Goal: Transaction & Acquisition: Book appointment/travel/reservation

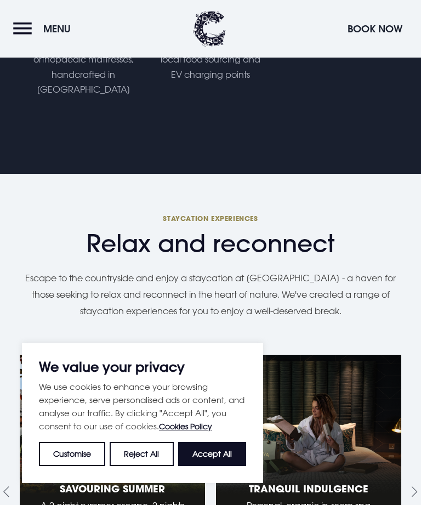
click at [211, 466] on button "Accept All" at bounding box center [212, 454] width 68 height 24
checkbox input "true"
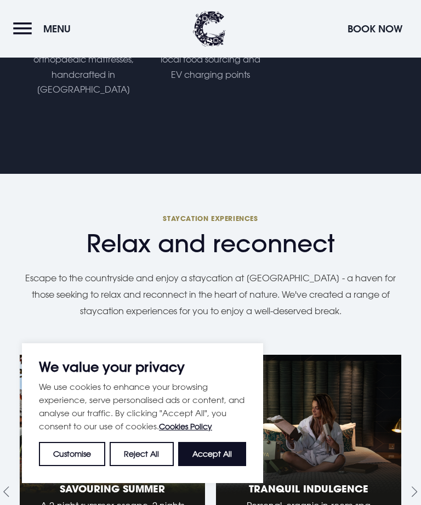
checkbox input "true"
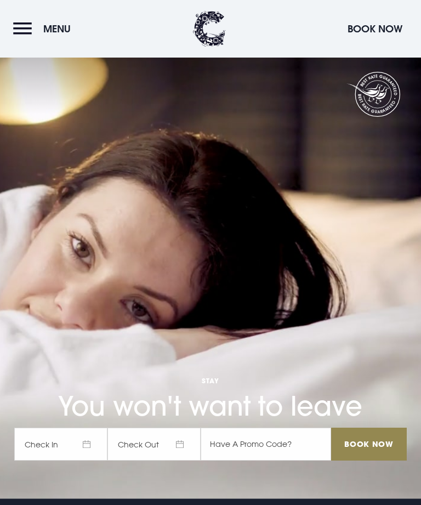
scroll to position [3, 0]
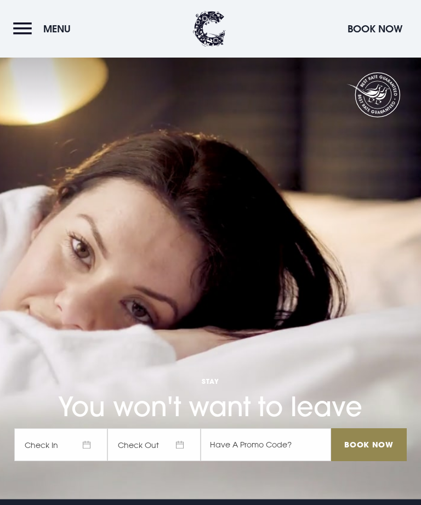
click at [32, 32] on button "Menu" at bounding box center [44, 29] width 63 height 24
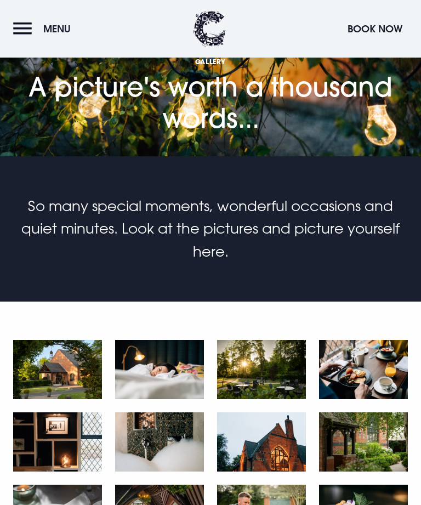
click at [374, 37] on button "Book Now" at bounding box center [375, 29] width 66 height 24
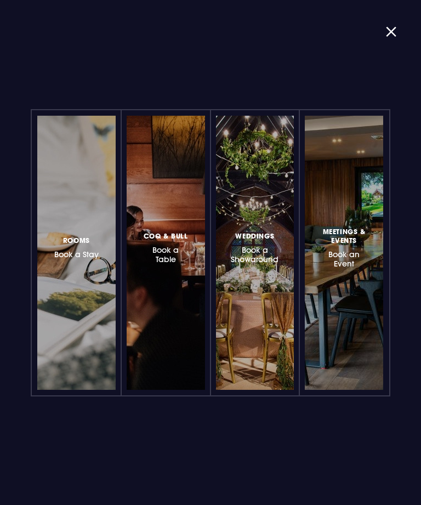
click at [102, 253] on div at bounding box center [102, 253] width 0 height 0
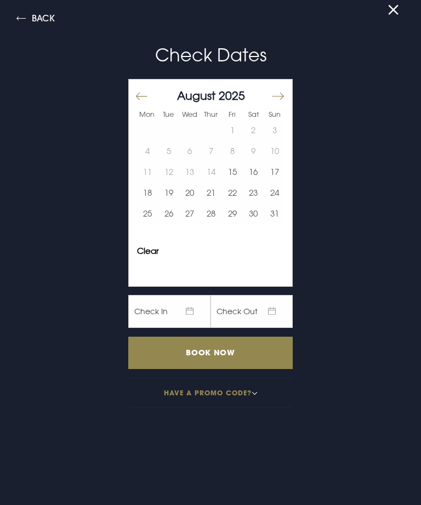
click at [212, 198] on button "21" at bounding box center [211, 192] width 21 height 21
click at [216, 358] on input "Book Now" at bounding box center [210, 352] width 164 height 32
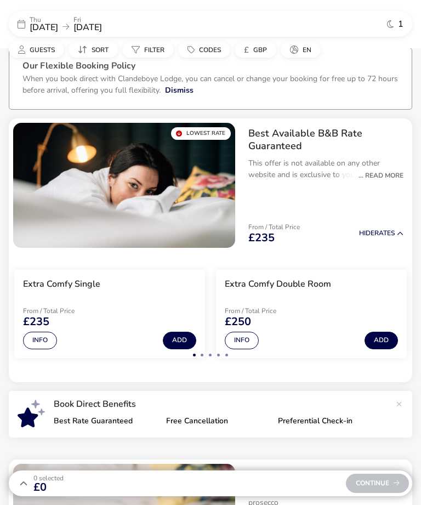
scroll to position [41, 0]
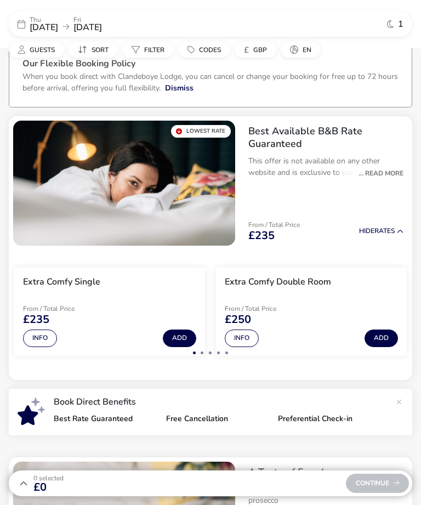
click at [48, 49] on span "Guests" at bounding box center [42, 49] width 25 height 9
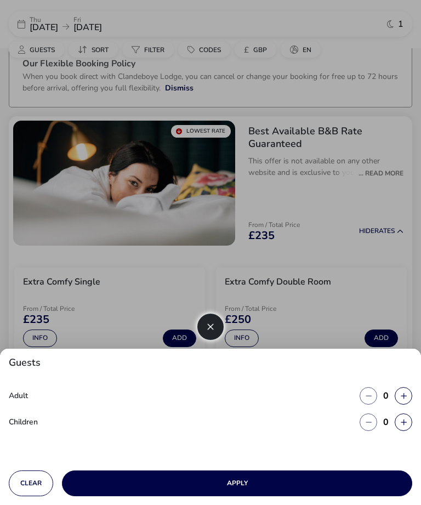
click at [402, 396] on icon "button" at bounding box center [404, 395] width 6 height 7
click at [407, 397] on button "button" at bounding box center [404, 396] width 18 height 18
type input "2"
click at [402, 425] on icon "button" at bounding box center [404, 422] width 6 height 7
type input "1"
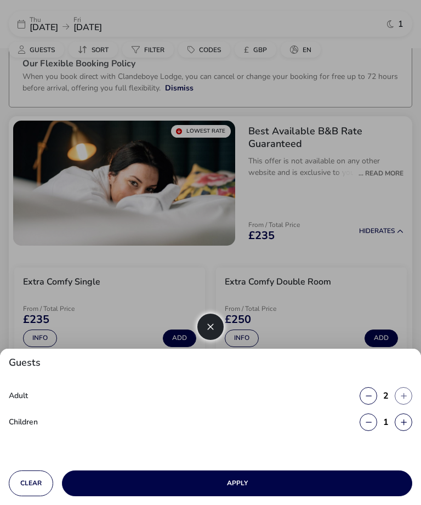
click at [287, 485] on button "Apply" at bounding box center [237, 483] width 350 height 26
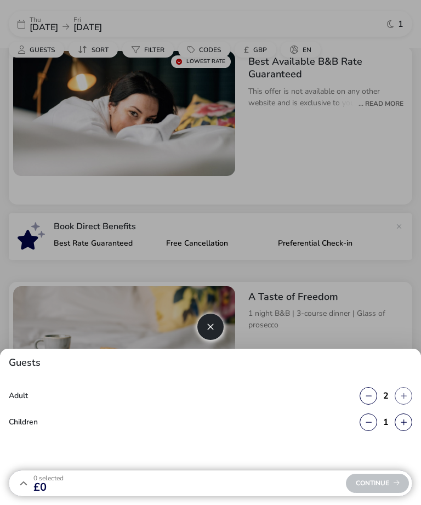
scroll to position [0, 0]
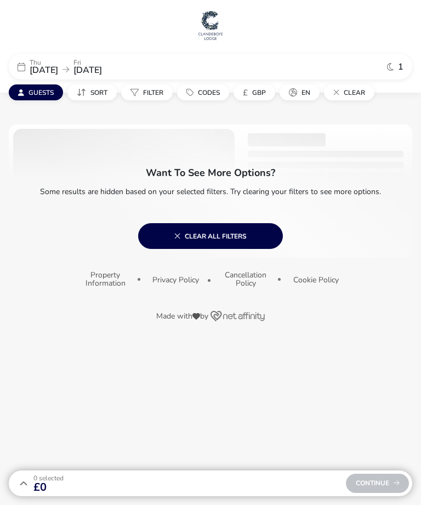
click at [54, 73] on span "[DATE]" at bounding box center [44, 70] width 28 height 12
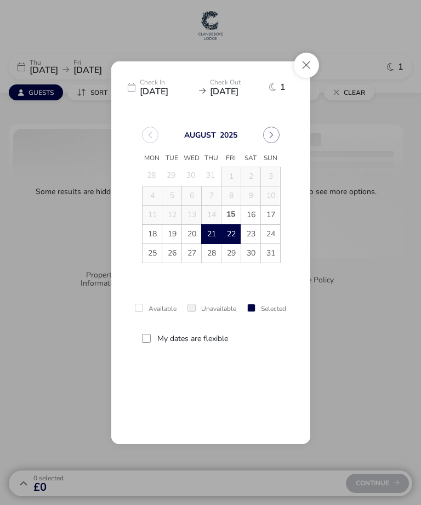
click at [175, 255] on span "26" at bounding box center [172, 253] width 19 height 19
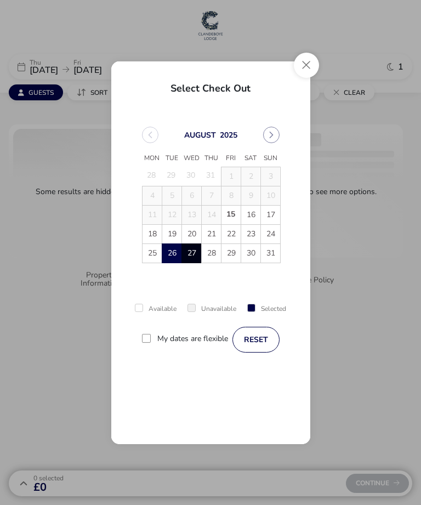
click at [195, 258] on span "27" at bounding box center [191, 253] width 19 height 19
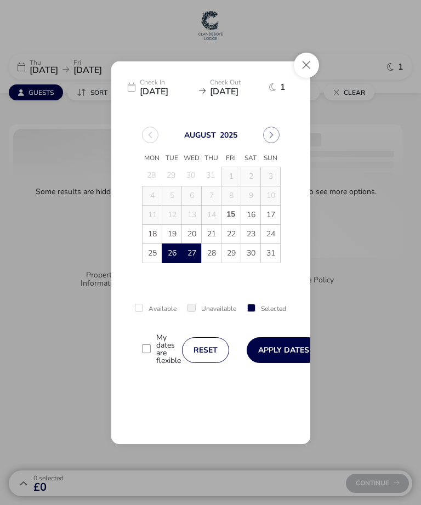
click at [280, 348] on button "Apply Dates" at bounding box center [284, 350] width 74 height 26
